Goal: Task Accomplishment & Management: Use online tool/utility

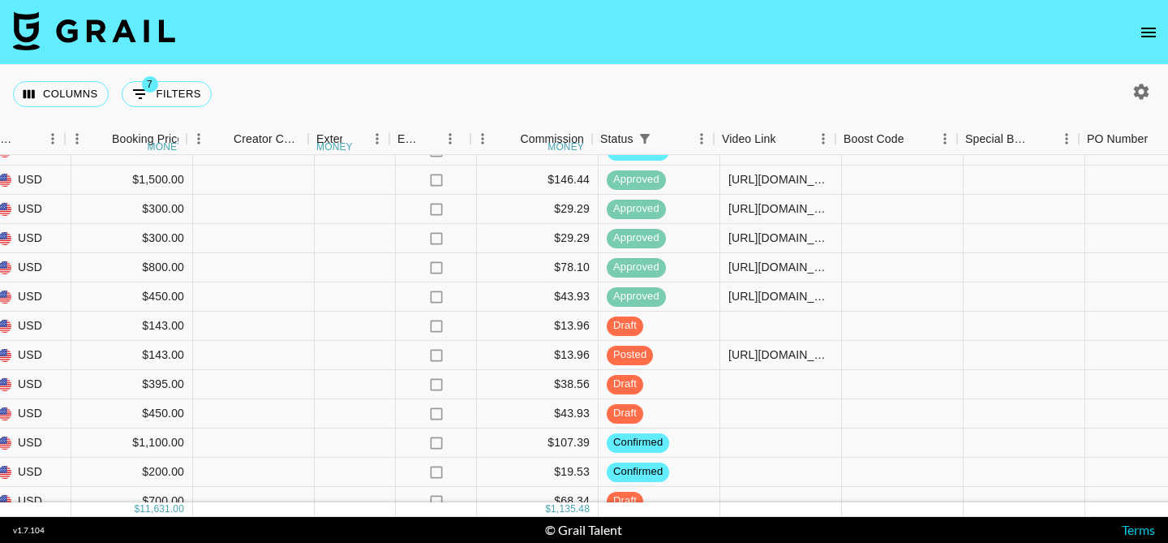
scroll to position [305, 1448]
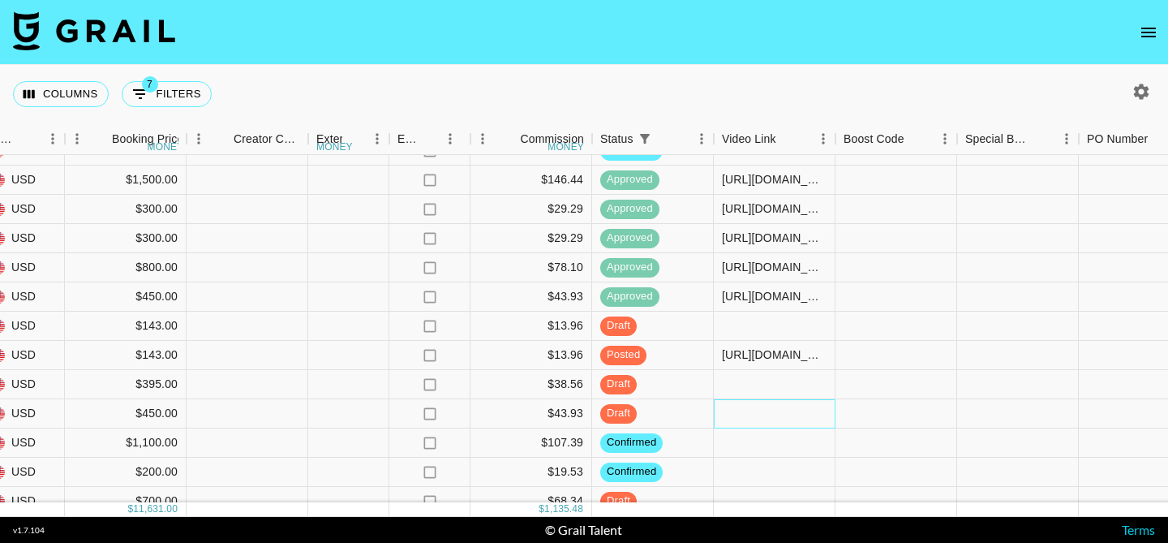
click at [732, 411] on div at bounding box center [775, 413] width 122 height 29
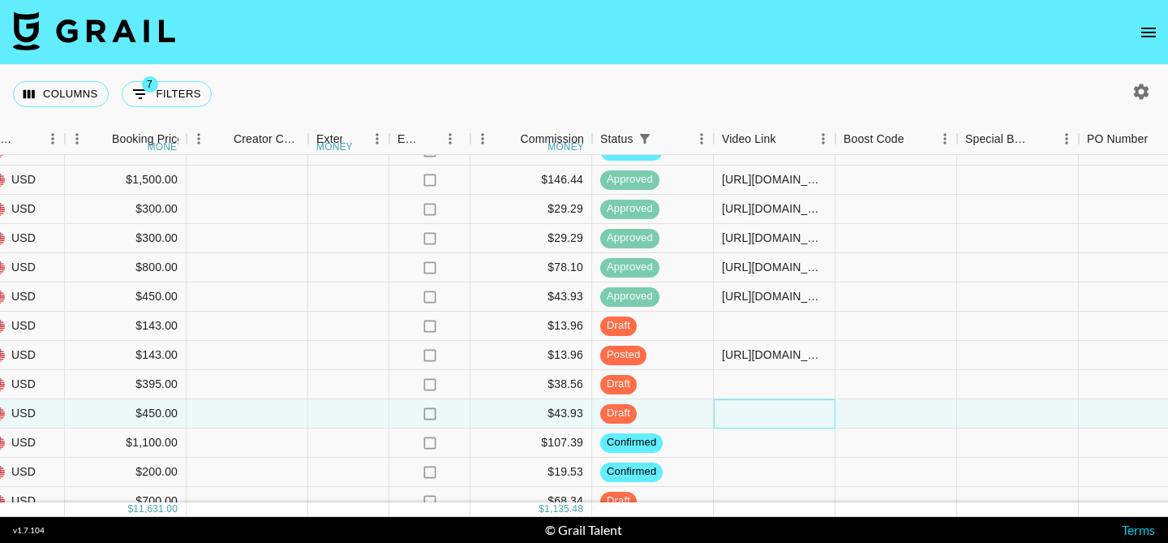
click at [733, 411] on div at bounding box center [775, 413] width 122 height 29
type input "[URL][DOMAIN_NAME]"
click at [865, 408] on div at bounding box center [896, 413] width 122 height 29
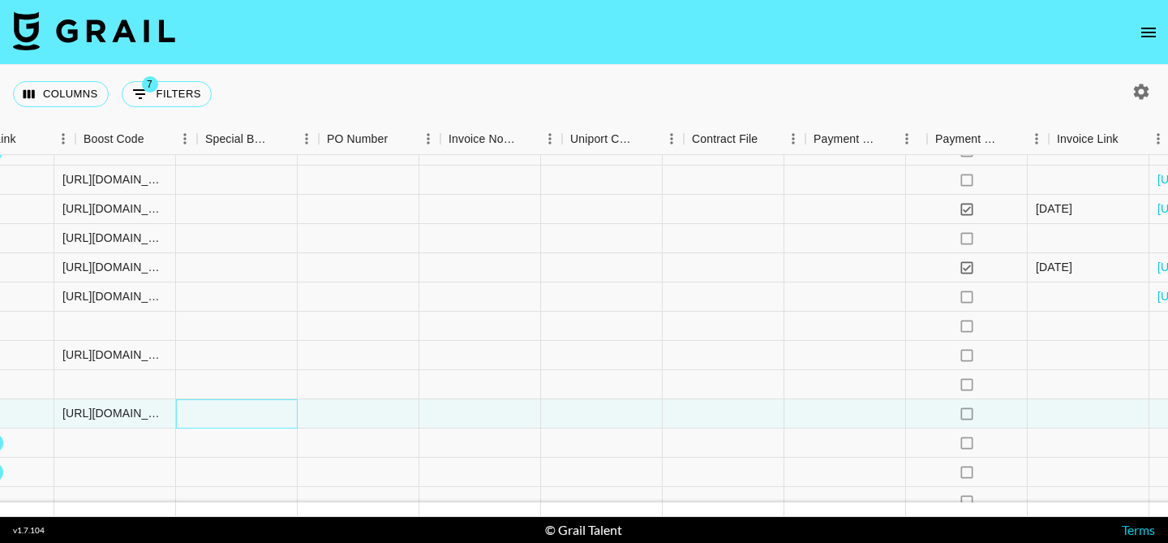
scroll to position [305, 2275]
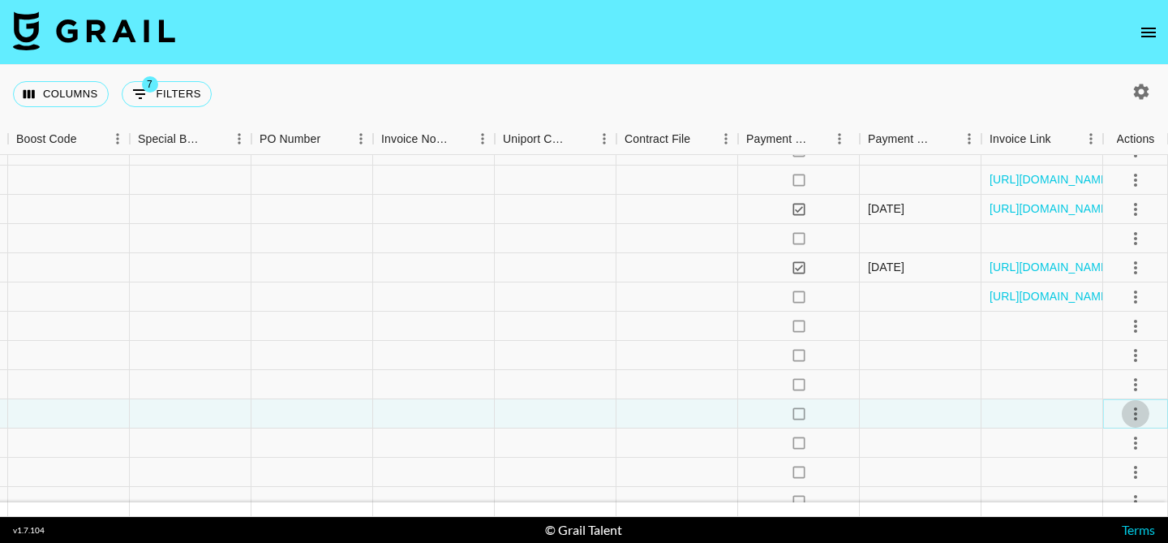
click at [1135, 410] on icon "select merge strategy" at bounding box center [1135, 413] width 19 height 19
click at [1125, 377] on li "Approve" at bounding box center [1114, 378] width 105 height 29
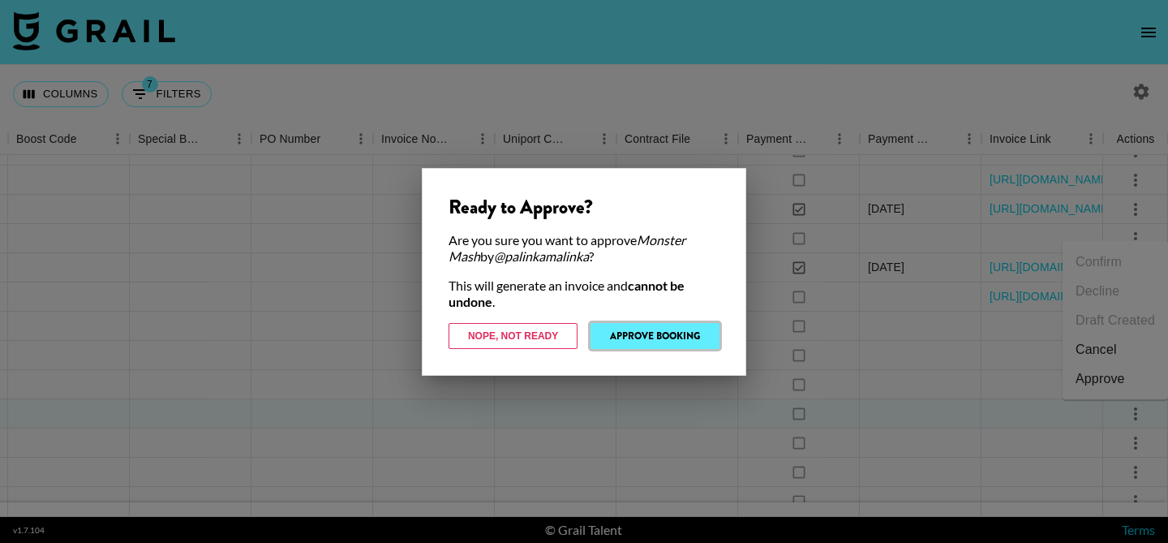
click at [662, 340] on button "Approve Booking" at bounding box center [654, 336] width 129 height 26
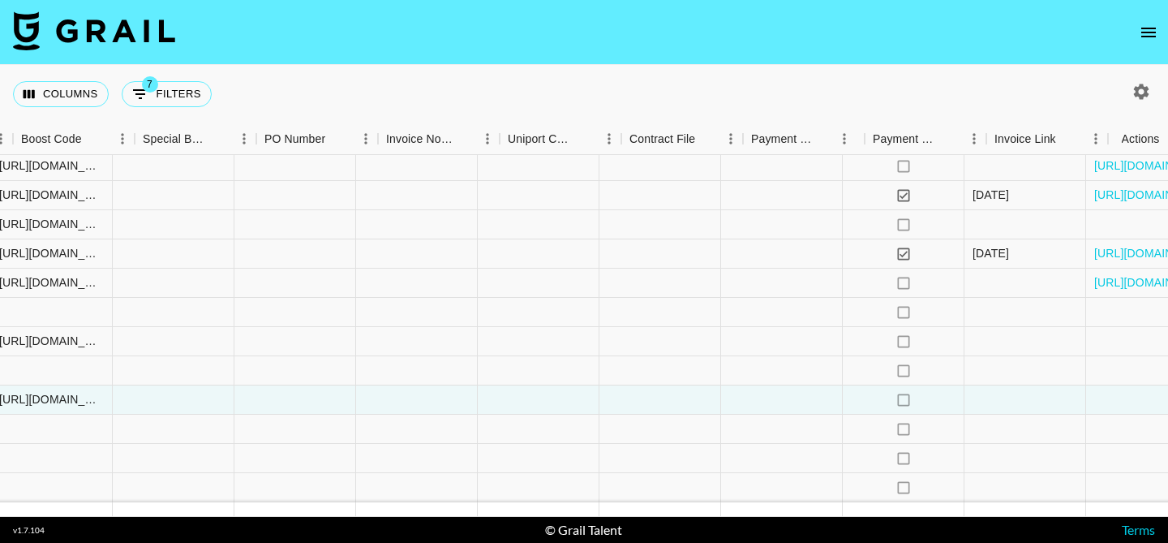
scroll to position [319, 2275]
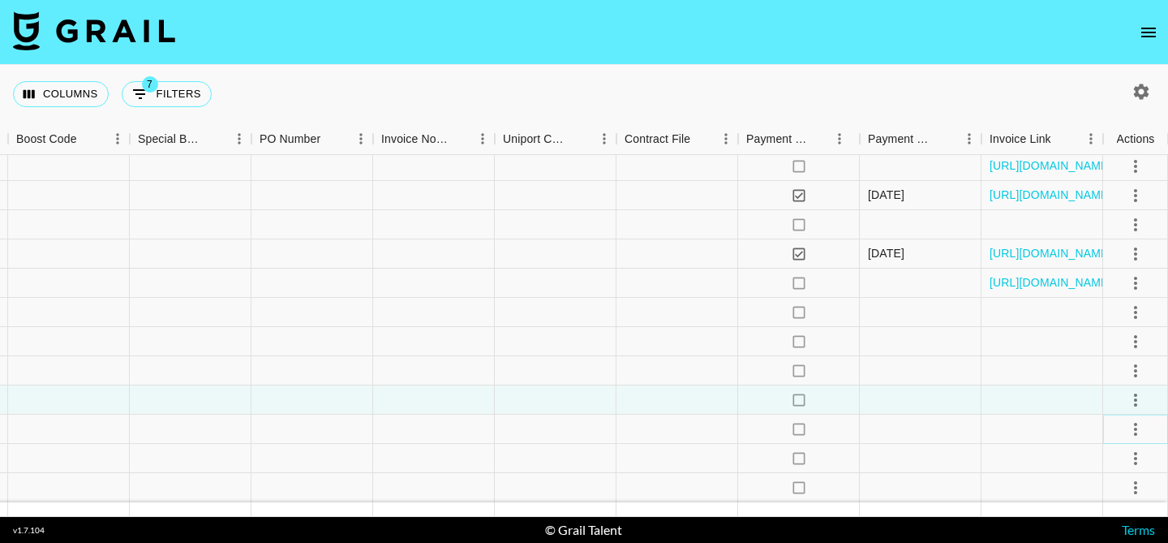
click at [1133, 426] on icon "select merge strategy" at bounding box center [1135, 428] width 19 height 19
click at [1125, 394] on li "Approve" at bounding box center [1114, 394] width 105 height 29
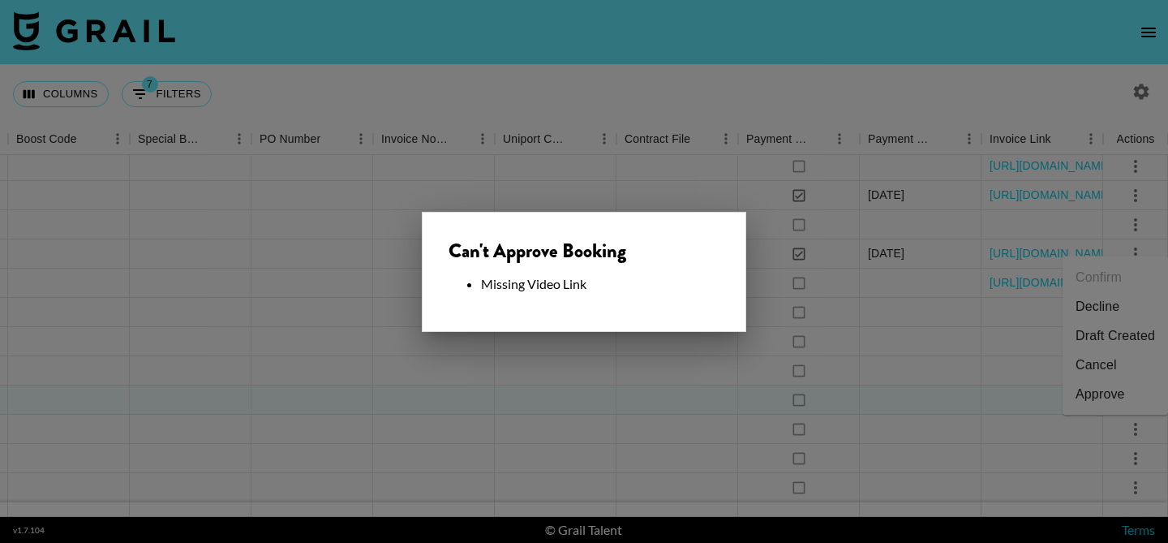
click at [706, 365] on div at bounding box center [584, 271] width 1168 height 543
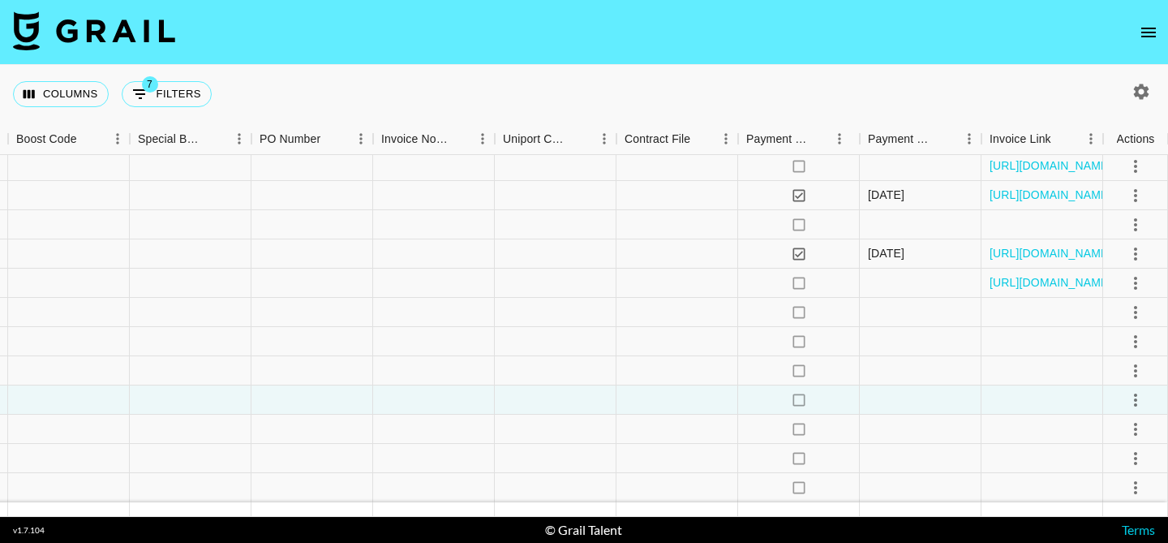
click at [1144, 435] on button "select merge strategy" at bounding box center [1136, 429] width 28 height 28
click at [1132, 340] on li "Draft Created" at bounding box center [1114, 335] width 105 height 29
click at [930, 431] on div at bounding box center [921, 428] width 122 height 29
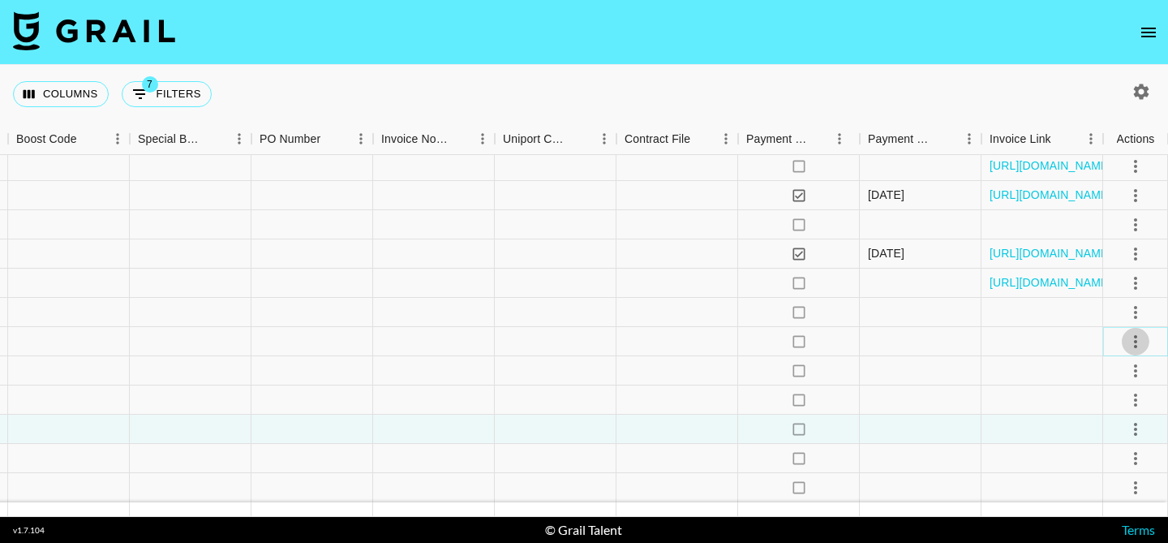
click at [1130, 341] on icon "select merge strategy" at bounding box center [1135, 341] width 19 height 19
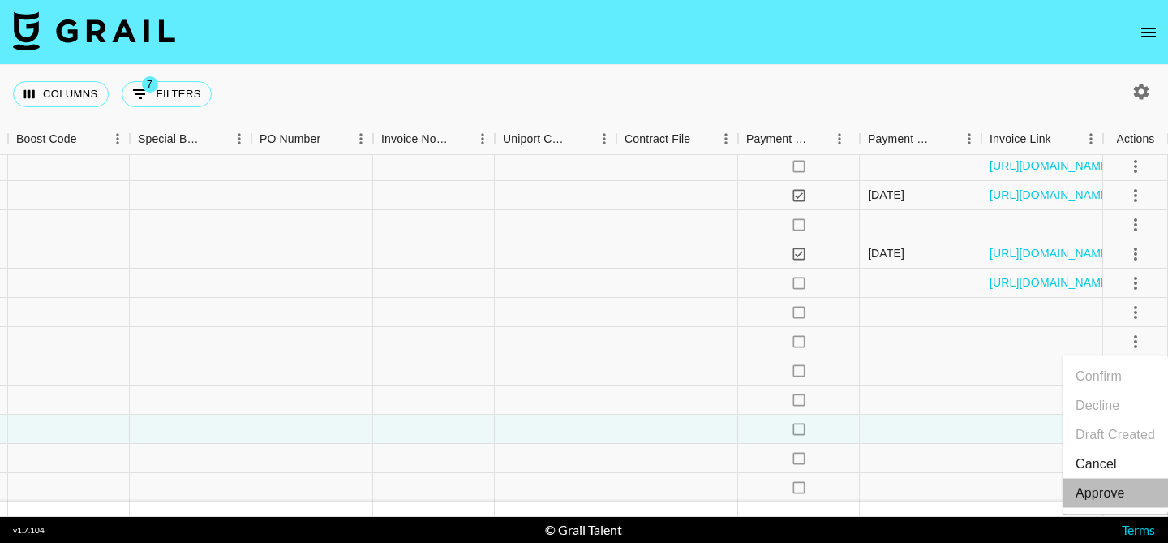
click at [1096, 487] on div "Approve" at bounding box center [1099, 492] width 49 height 19
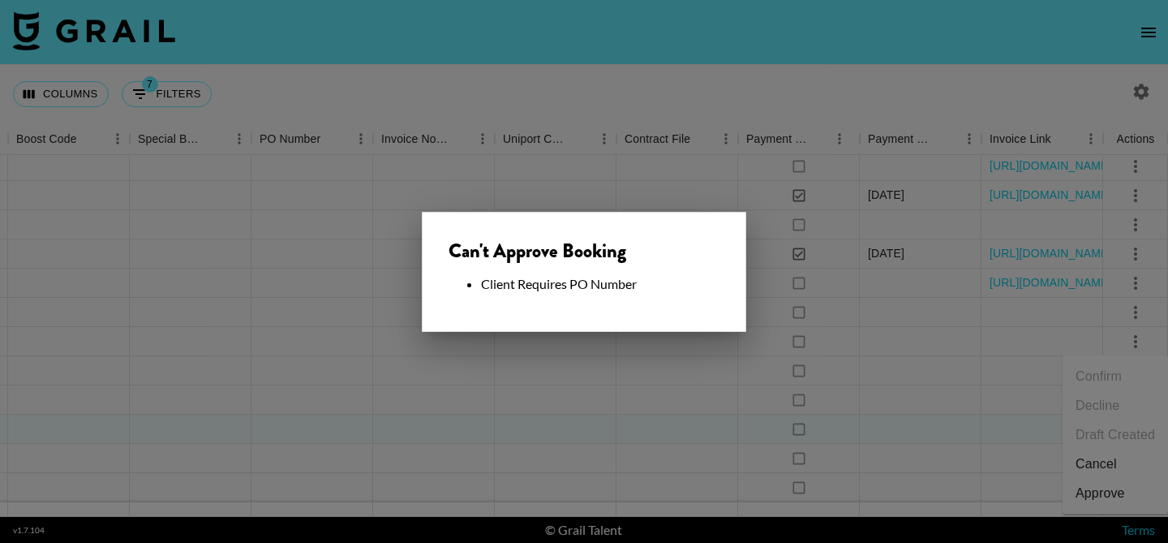
click at [860, 342] on div at bounding box center [584, 271] width 1168 height 543
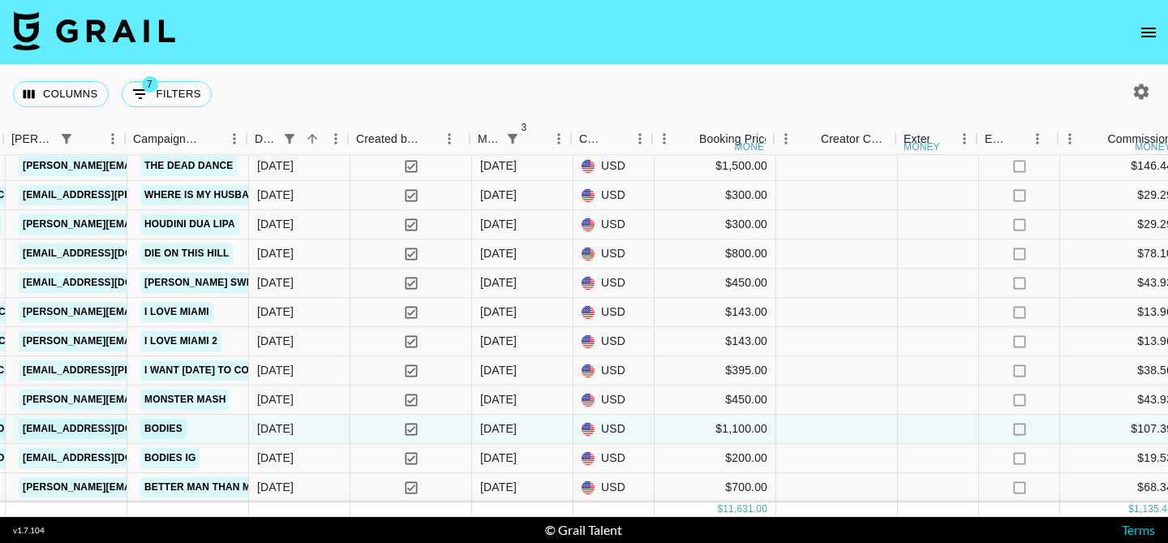
scroll to position [319, 880]
